Goal: Information Seeking & Learning: Learn about a topic

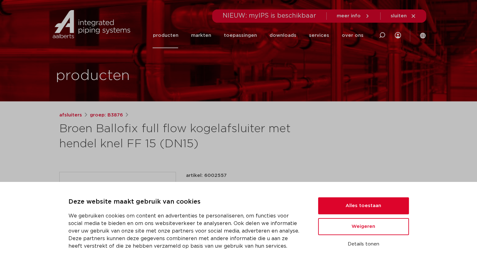
scroll to position [32, 0]
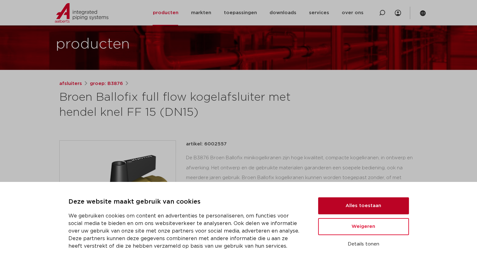
click at [379, 210] on button "Alles toestaan" at bounding box center [363, 206] width 91 height 17
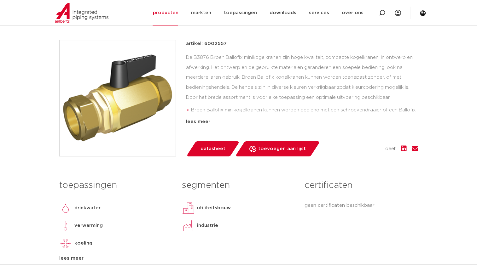
scroll to position [126, 0]
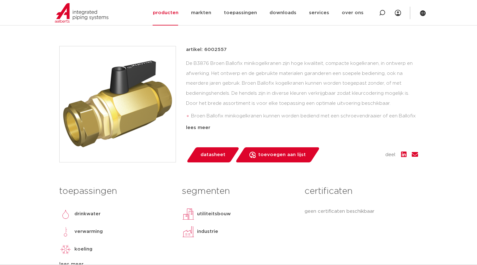
click at [202, 63] on div "De B3876 Broen Ballofix minikogelkranen zijn hoge kwaliteit, compacte kogelkran…" at bounding box center [302, 90] width 232 height 63
click at [190, 84] on div "De B3876 Broen Ballofix minikogelkranen zijn hoge kwaliteit, compacte kogelkran…" at bounding box center [302, 90] width 232 height 63
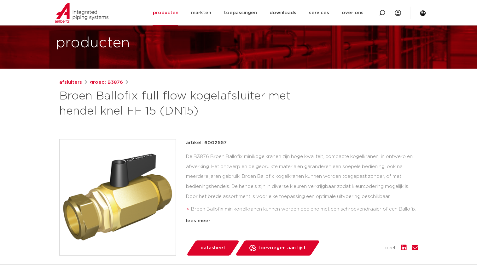
scroll to position [63, 0]
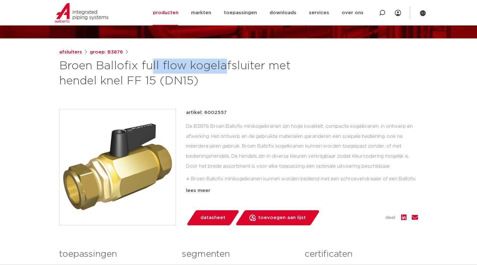
drag, startPoint x: 60, startPoint y: 66, endPoint x: 135, endPoint y: 67, distance: 74.7
click at [135, 67] on h1 "Broen Ballofix full flow kogelafsluiter met hendel knel FF 15 (DN15)" at bounding box center [177, 74] width 237 height 30
click at [204, 86] on h1 "Broen Ballofix full flow kogelafsluiter met hendel knel FF 15 (DN15)" at bounding box center [177, 74] width 237 height 30
